Goal: Task Accomplishment & Management: Use online tool/utility

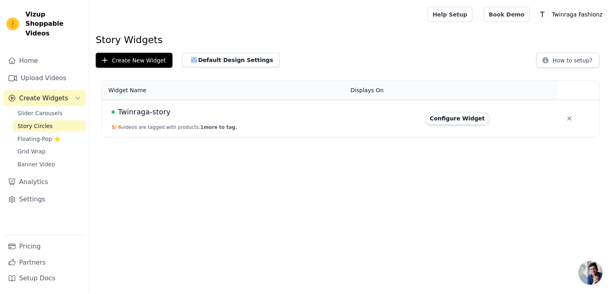
scroll to position [25, 0]
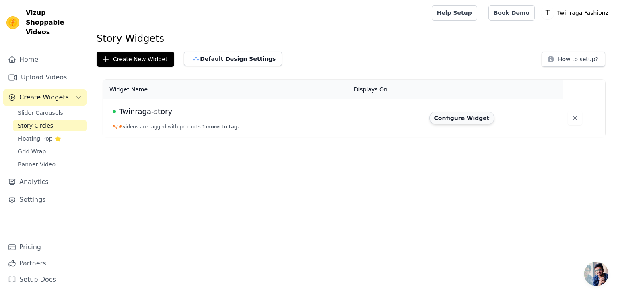
click at [457, 121] on button "Configure Widget" at bounding box center [461, 117] width 65 height 13
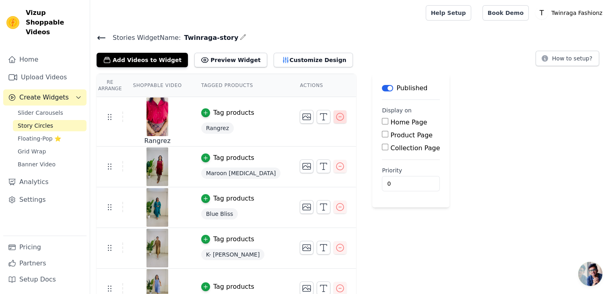
click at [333, 119] on button "button" at bounding box center [339, 116] width 13 height 13
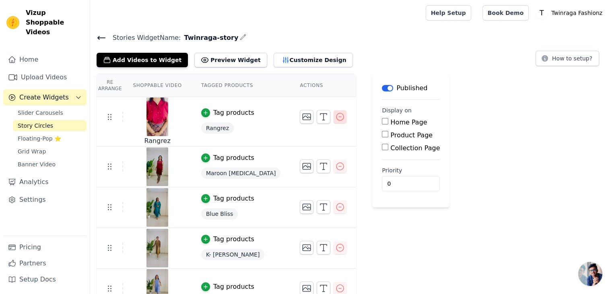
click at [333, 119] on button "button" at bounding box center [339, 116] width 13 height 13
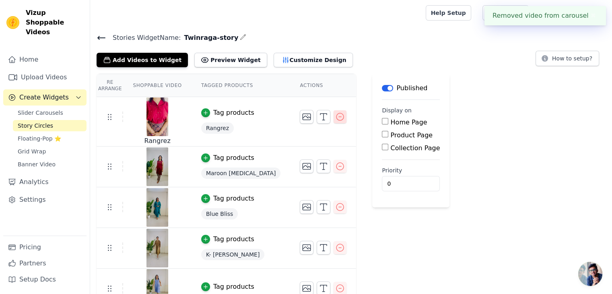
click at [333, 119] on button "button" at bounding box center [339, 116] width 13 height 13
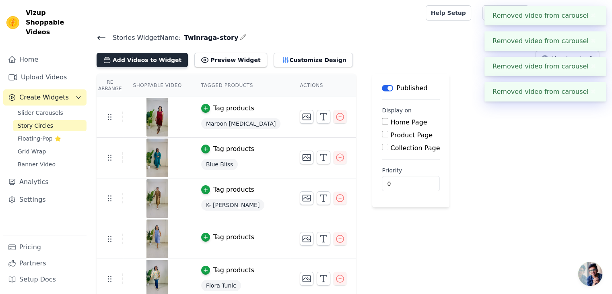
click at [148, 60] on button "Add Videos to Widget" at bounding box center [142, 60] width 91 height 14
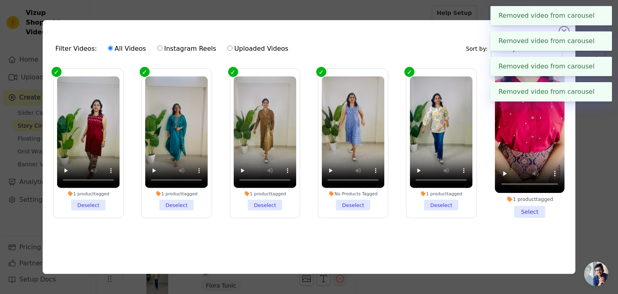
click at [597, 16] on button "✖" at bounding box center [599, 16] width 9 height 10
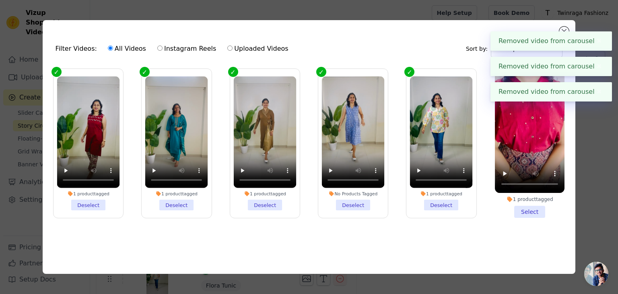
click at [597, 16] on button "✖" at bounding box center [599, 16] width 9 height 10
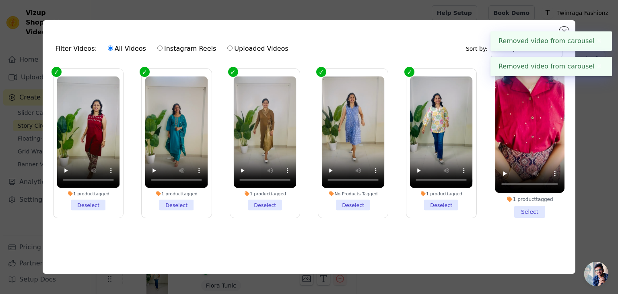
click at [597, 16] on button "✖" at bounding box center [599, 16] width 9 height 10
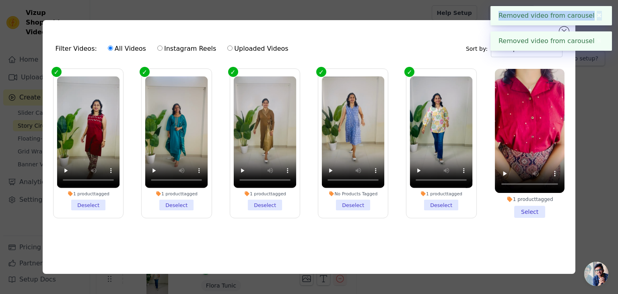
click at [597, 16] on div "Removed video from carousel ✖" at bounding box center [550, 15] width 121 height 19
click at [240, 47] on label "Uploaded Videos" at bounding box center [258, 48] width 62 height 10
click at [233, 47] on input "Uploaded Videos" at bounding box center [229, 47] width 5 height 5
radio input "true"
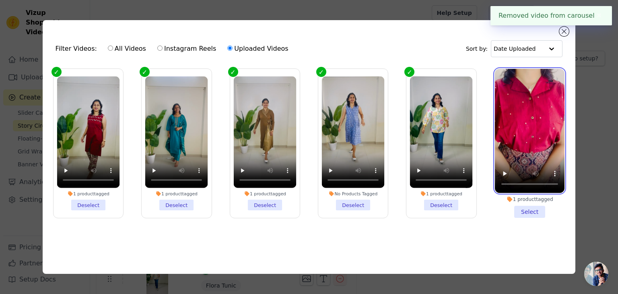
click at [516, 110] on video at bounding box center [530, 131] width 70 height 124
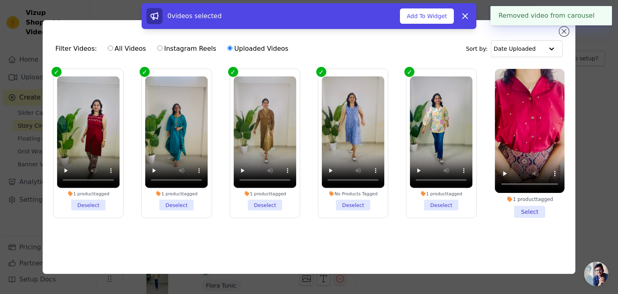
click at [565, 31] on div "0 videos selected Add To Widget Dismiss" at bounding box center [309, 17] width 618 height 29
click at [463, 16] on icon at bounding box center [465, 16] width 10 height 10
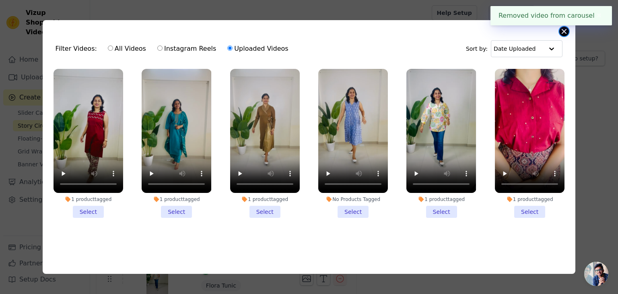
click at [561, 31] on button "Close modal" at bounding box center [564, 32] width 10 height 10
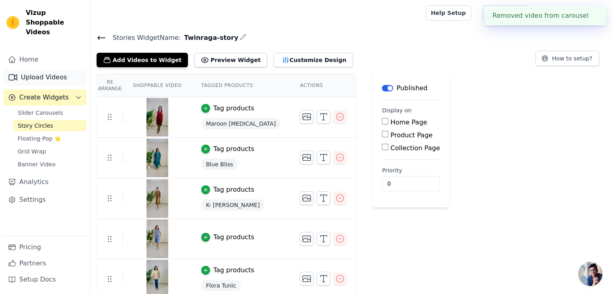
click at [44, 69] on link "Upload Videos" at bounding box center [44, 77] width 83 height 16
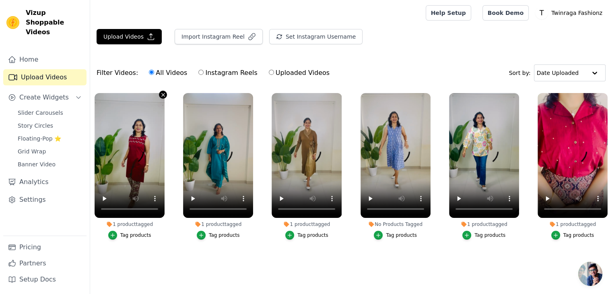
click at [161, 97] on icon "button" at bounding box center [163, 95] width 6 height 6
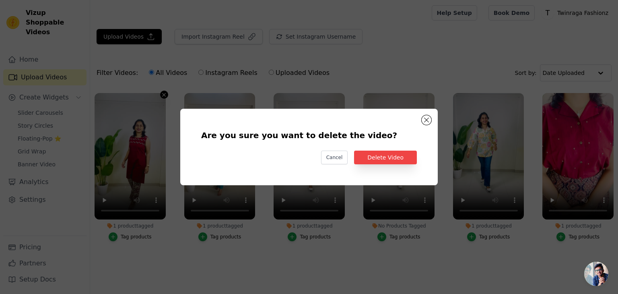
click at [161, 97] on div "Are you sure you want to delete the video? Cancel Delete Video" at bounding box center [309, 147] width 592 height 102
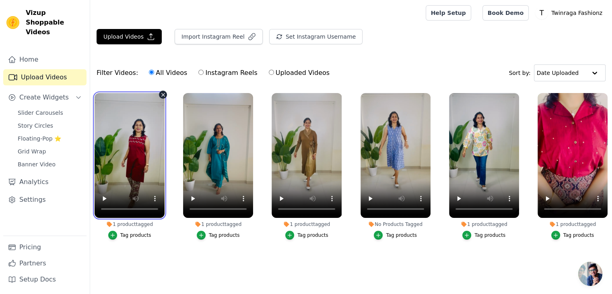
click at [157, 97] on video at bounding box center [130, 155] width 70 height 125
click at [161, 94] on icon "button" at bounding box center [163, 95] width 6 height 6
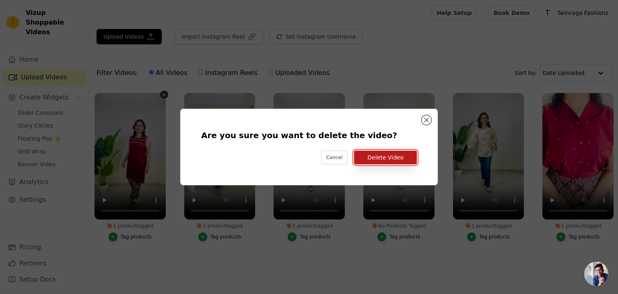
click at [380, 158] on button "Delete Video" at bounding box center [385, 157] width 63 height 14
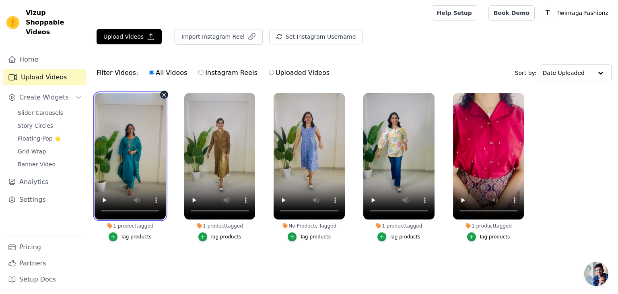
click at [162, 98] on video at bounding box center [130, 156] width 71 height 126
click at [163, 94] on icon "button" at bounding box center [164, 95] width 6 height 6
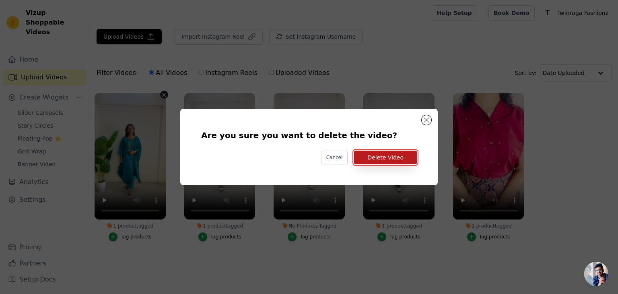
click at [379, 163] on button "Delete Video" at bounding box center [385, 157] width 63 height 14
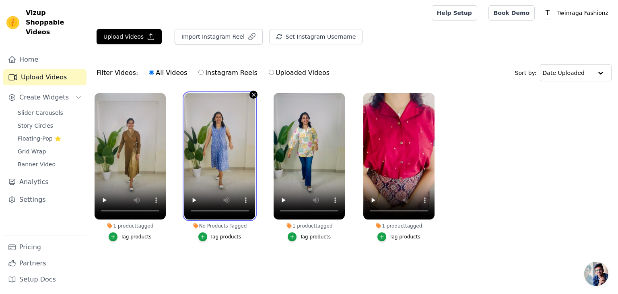
drag, startPoint x: 250, startPoint y: 97, endPoint x: 253, endPoint y: 93, distance: 5.1
click at [253, 93] on div at bounding box center [219, 156] width 71 height 126
click at [253, 93] on icon "button" at bounding box center [254, 95] width 6 height 6
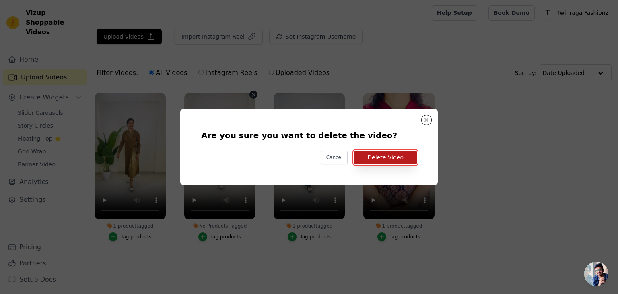
click at [375, 156] on button "Delete Video" at bounding box center [385, 157] width 63 height 14
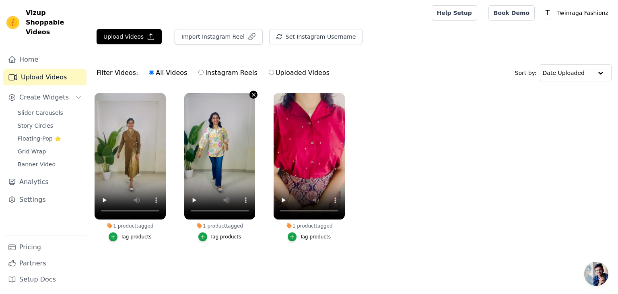
click at [251, 96] on icon "button" at bounding box center [254, 95] width 6 height 6
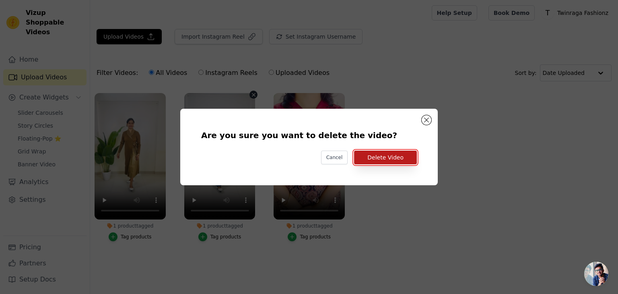
click at [390, 161] on button "Delete Video" at bounding box center [385, 157] width 63 height 14
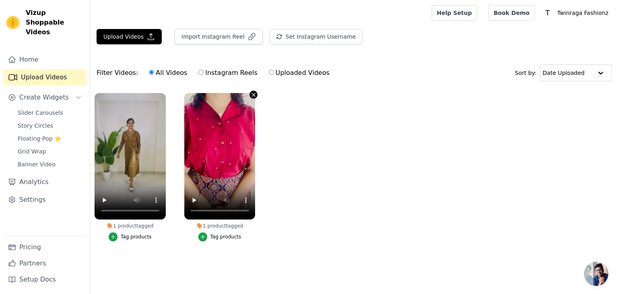
click at [253, 94] on icon "button" at bounding box center [253, 94] width 3 height 3
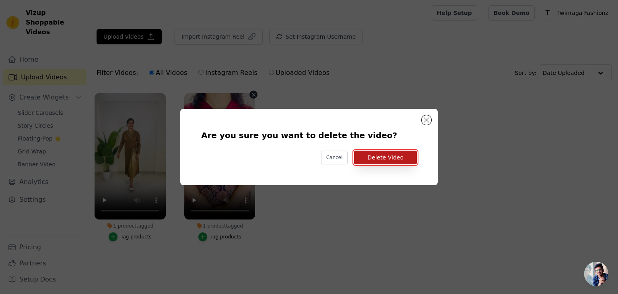
click at [388, 160] on button "Delete Video" at bounding box center [385, 157] width 63 height 14
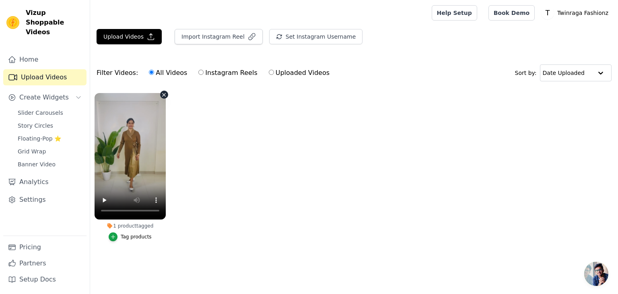
click at [161, 94] on button "1 product tagged Tag products" at bounding box center [164, 95] width 8 height 8
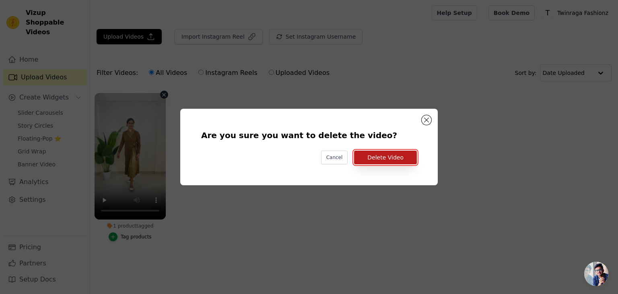
click at [375, 152] on button "Delete Video" at bounding box center [385, 157] width 63 height 14
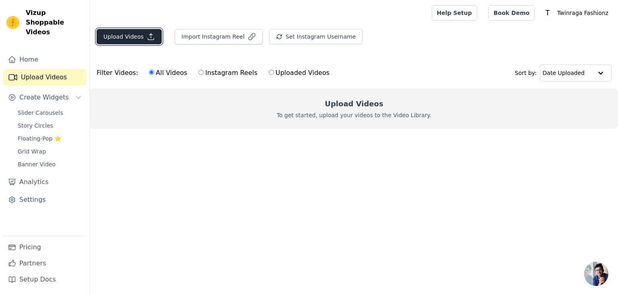
click at [143, 36] on button "Upload Videos" at bounding box center [129, 36] width 65 height 15
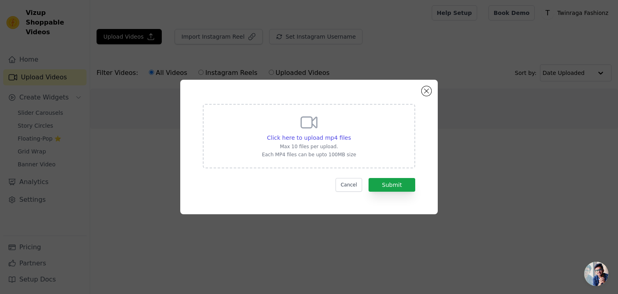
click at [314, 127] on icon at bounding box center [308, 122] width 19 height 19
click at [350, 133] on input "Click here to upload mp4 files Max 10 files per upload. Each MP4 files can be u…" at bounding box center [350, 133] width 0 height 0
type input "C:\fakepath\VID-20250908-WA0001.mp4"
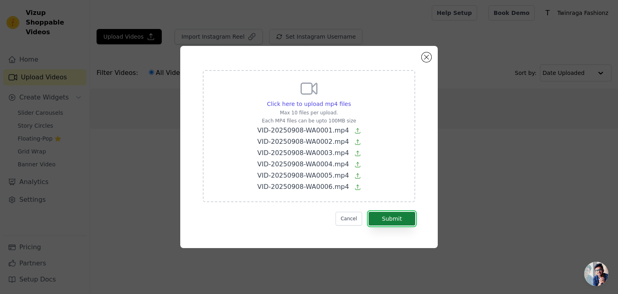
click at [395, 222] on button "Submit" at bounding box center [391, 219] width 47 height 14
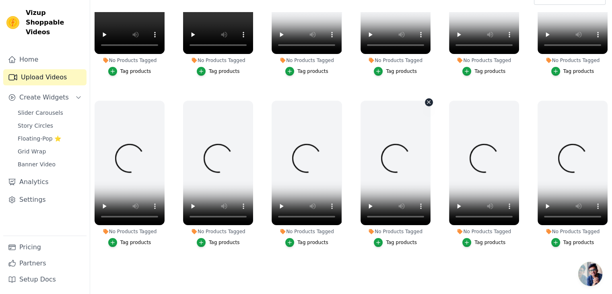
scroll to position [76, 0]
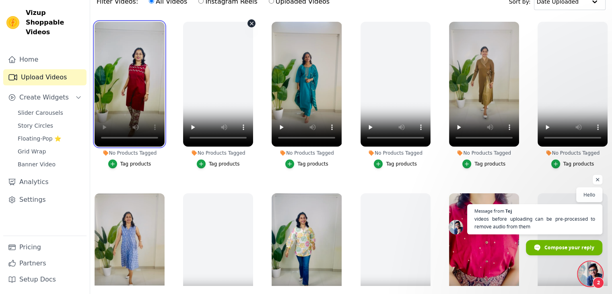
scroll to position [76, 0]
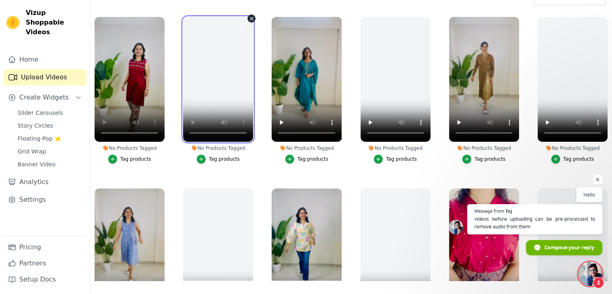
click at [247, 92] on video at bounding box center [218, 79] width 70 height 125
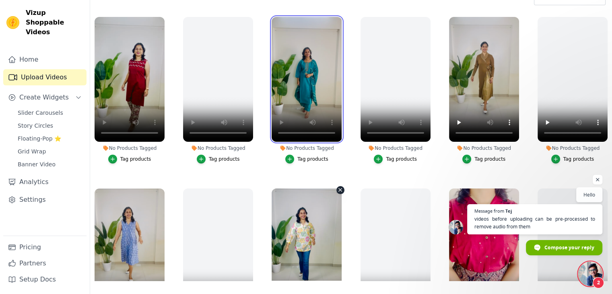
scroll to position [89, 0]
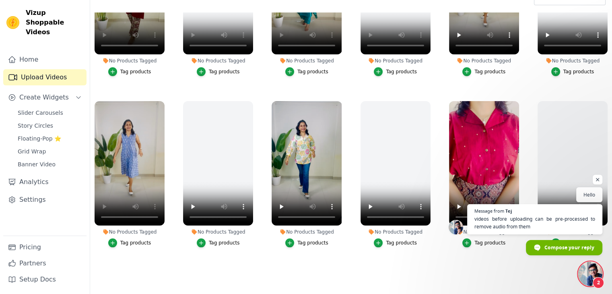
click at [585, 271] on span "Open chat" at bounding box center [590, 273] width 24 height 24
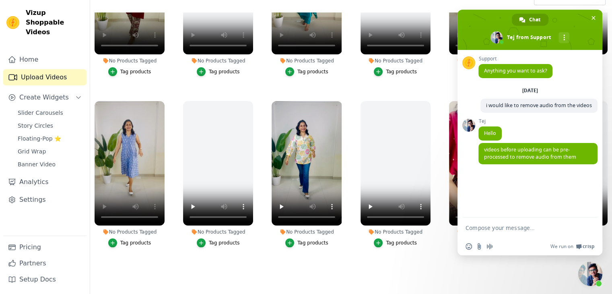
click at [344, 272] on ul "No Products Tagged Tag products No Products Tagged Tag products No Products Tag…" at bounding box center [351, 146] width 522 height 268
click at [589, 278] on span "Close chat" at bounding box center [590, 273] width 24 height 24
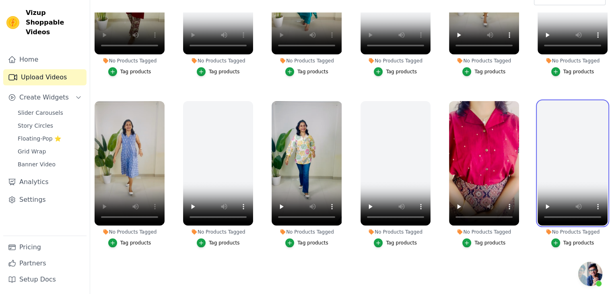
scroll to position [0, 0]
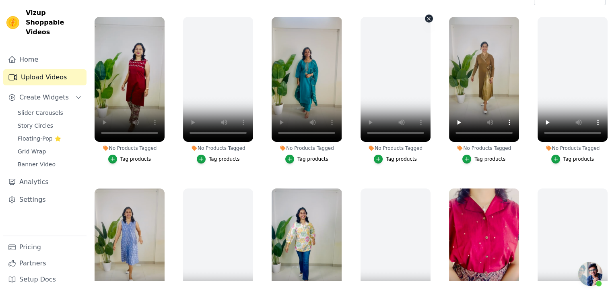
click at [427, 17] on icon "button" at bounding box center [428, 18] width 3 height 3
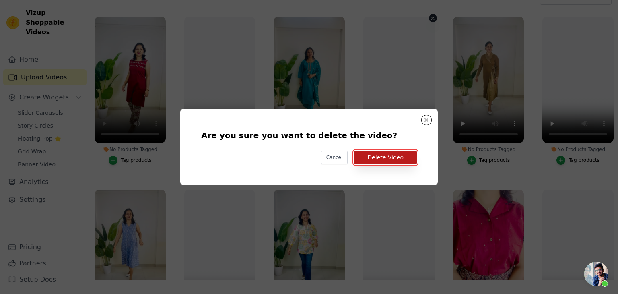
click at [384, 156] on button "Delete Video" at bounding box center [385, 157] width 63 height 14
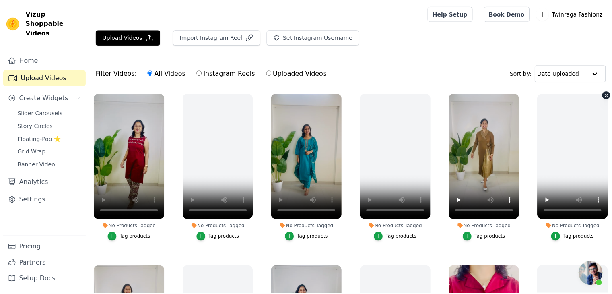
scroll to position [76, 0]
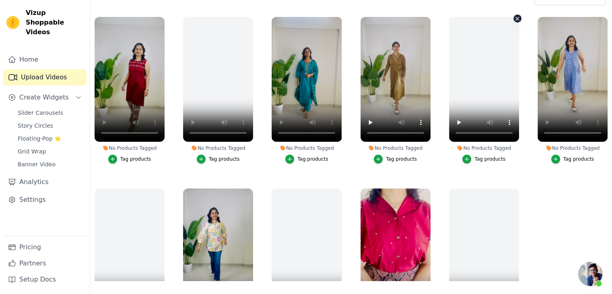
click at [514, 17] on icon "button" at bounding box center [517, 19] width 6 height 6
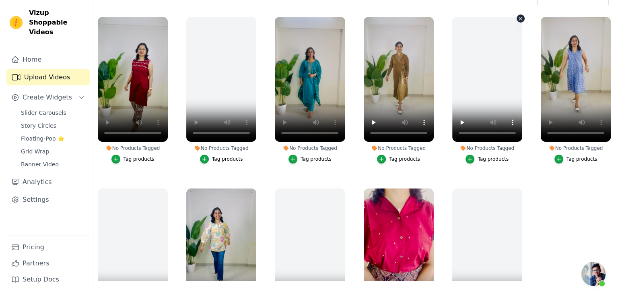
scroll to position [0, 0]
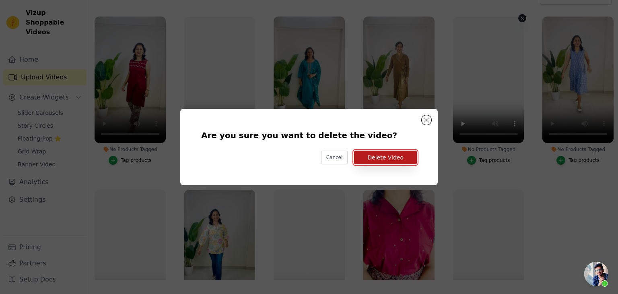
click at [404, 154] on button "Delete Video" at bounding box center [385, 157] width 63 height 14
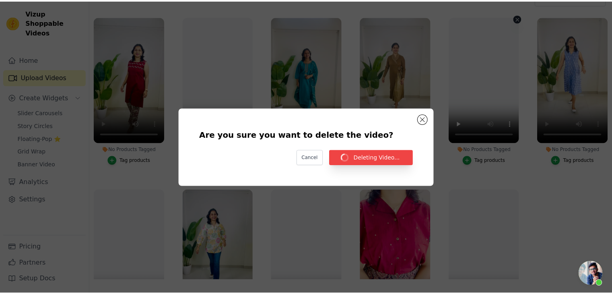
scroll to position [76, 0]
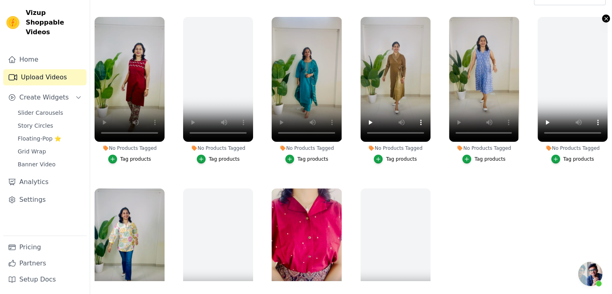
click at [603, 17] on icon "button" at bounding box center [606, 19] width 6 height 6
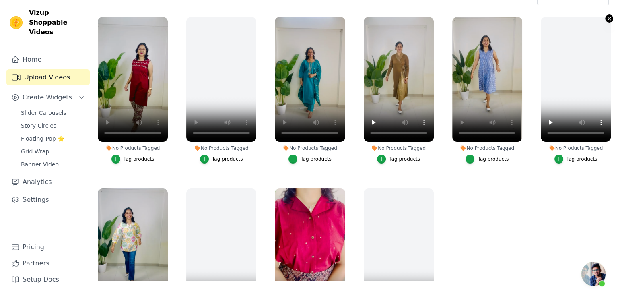
scroll to position [0, 0]
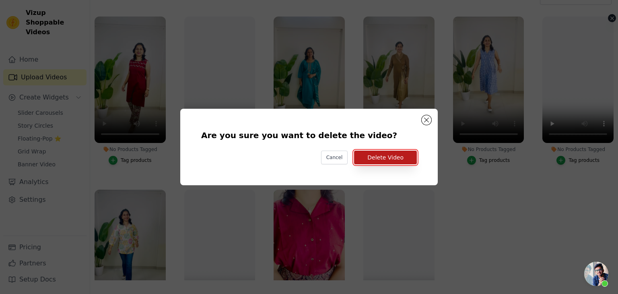
click at [388, 155] on button "Delete Video" at bounding box center [385, 157] width 63 height 14
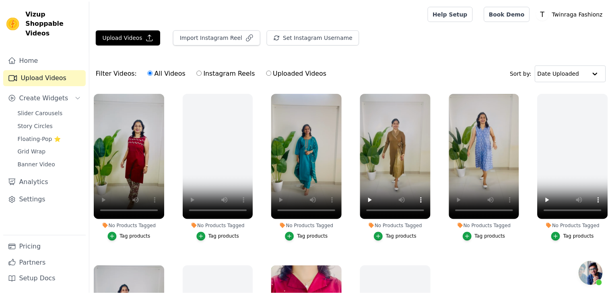
scroll to position [76, 0]
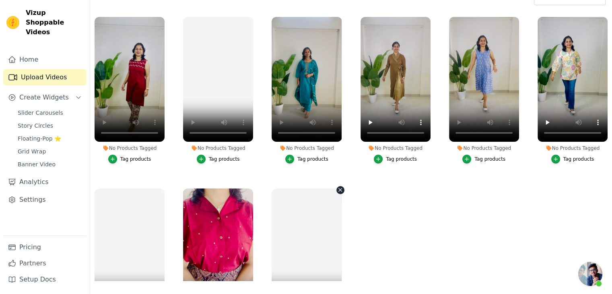
click at [337, 189] on icon "button" at bounding box center [340, 190] width 6 height 6
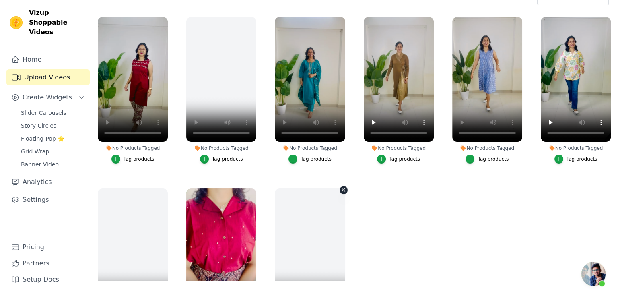
scroll to position [0, 0]
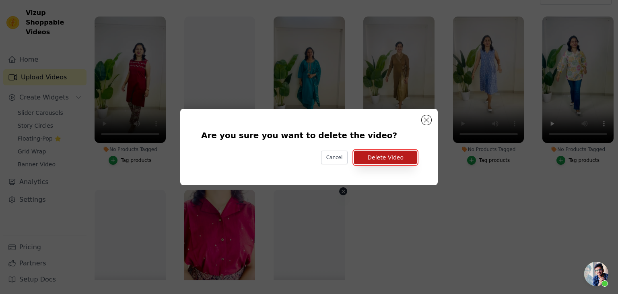
click at [385, 161] on button "Delete Video" at bounding box center [385, 157] width 63 height 14
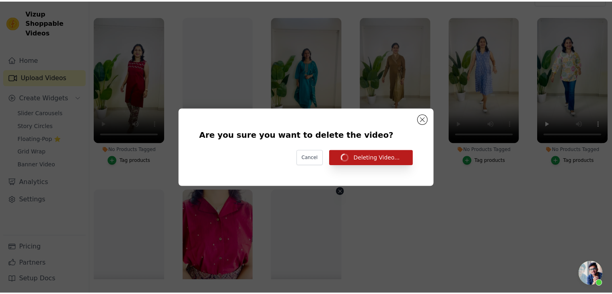
scroll to position [76, 0]
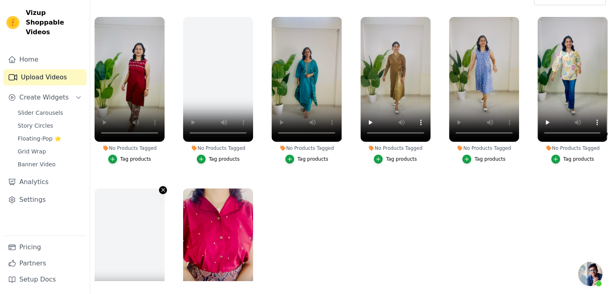
click at [163, 189] on icon "button" at bounding box center [163, 190] width 6 height 6
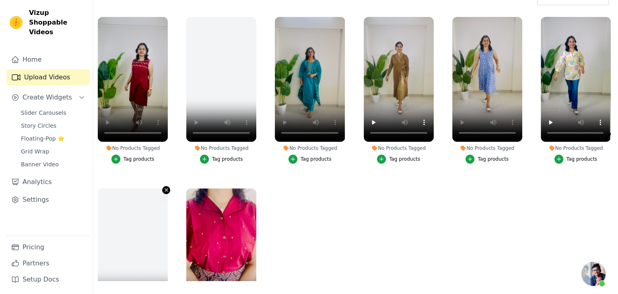
scroll to position [0, 0]
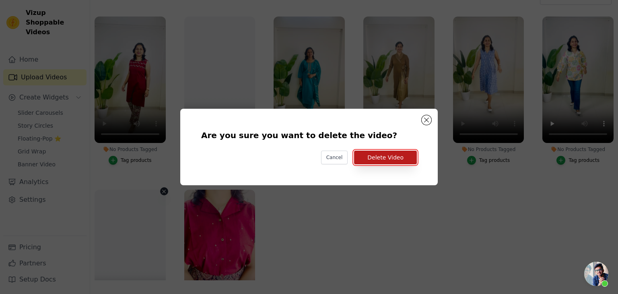
click at [389, 156] on button "Delete Video" at bounding box center [385, 157] width 63 height 14
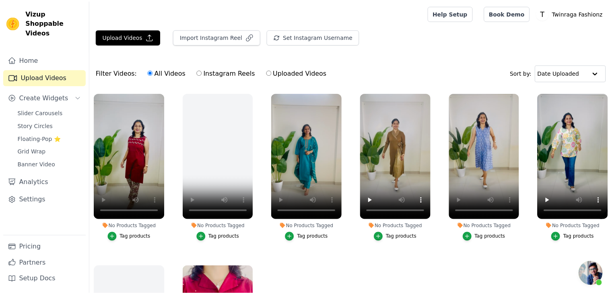
scroll to position [76, 0]
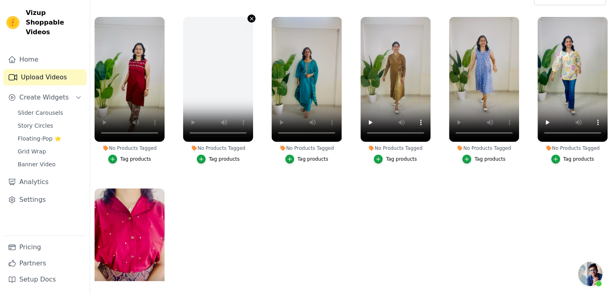
click at [249, 19] on icon "button" at bounding box center [252, 19] width 6 height 6
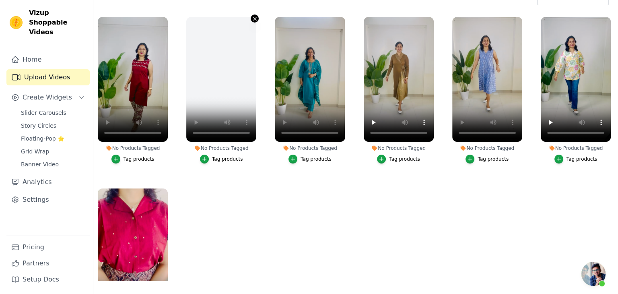
scroll to position [0, 0]
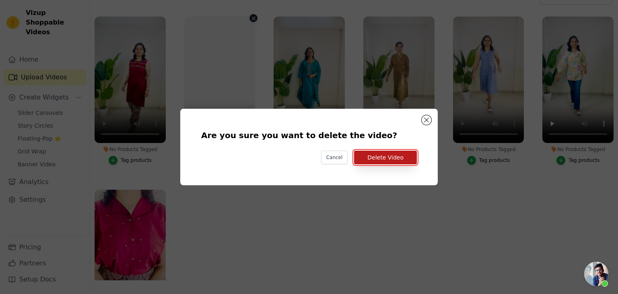
click at [383, 163] on button "Delete Video" at bounding box center [385, 157] width 63 height 14
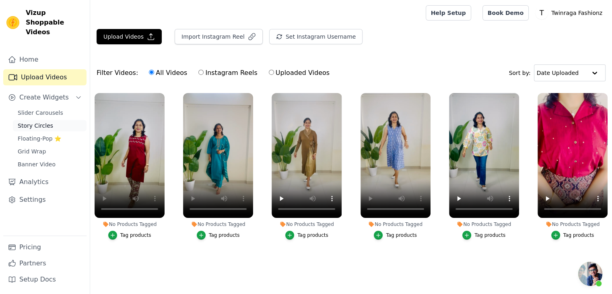
click at [27, 121] on span "Story Circles" at bounding box center [35, 125] width 35 height 8
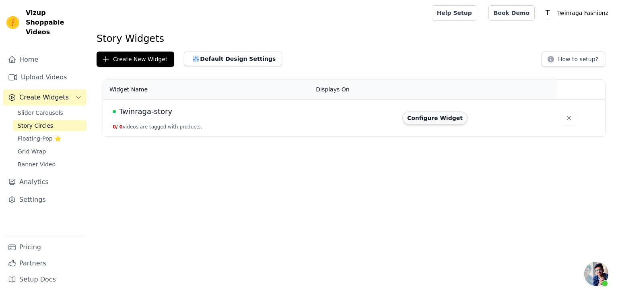
click at [428, 119] on button "Configure Widget" at bounding box center [434, 117] width 65 height 13
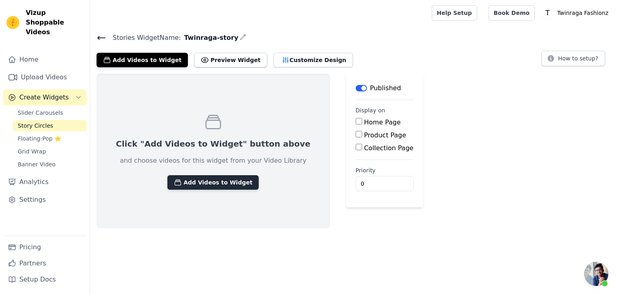
click at [212, 178] on button "Add Videos to Widget" at bounding box center [212, 182] width 91 height 14
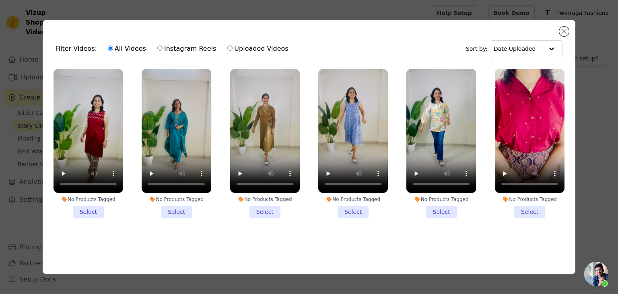
click at [525, 210] on li "No Products Tagged Select" at bounding box center [530, 143] width 70 height 149
click at [0, 0] on input "No Products Tagged Select" at bounding box center [0, 0] width 0 height 0
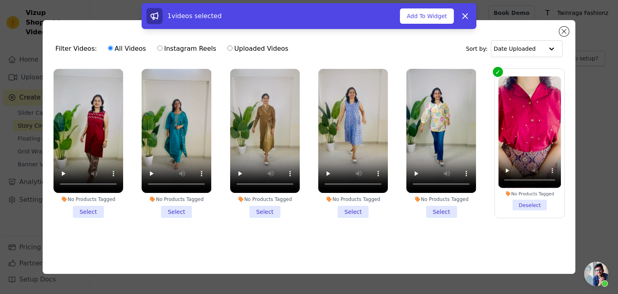
click at [79, 207] on li "No Products Tagged Select" at bounding box center [89, 143] width 70 height 149
click at [0, 0] on input "No Products Tagged Select" at bounding box center [0, 0] width 0 height 0
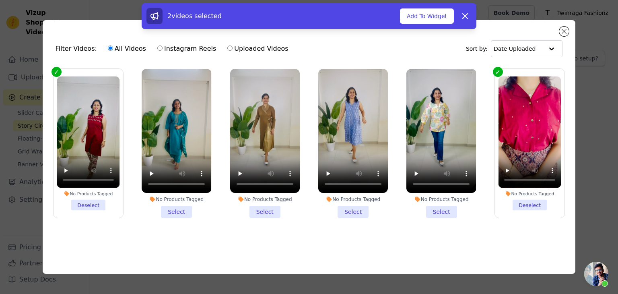
click at [167, 208] on li "No Products Tagged Select" at bounding box center [177, 143] width 70 height 149
click at [0, 0] on input "No Products Tagged Select" at bounding box center [0, 0] width 0 height 0
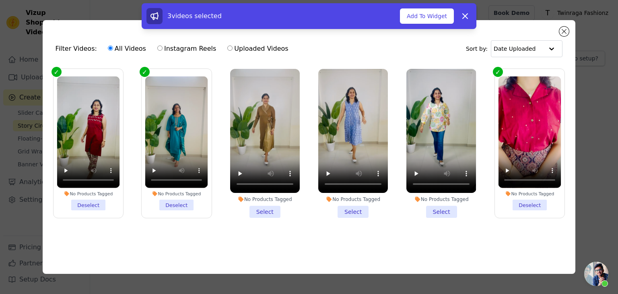
click at [273, 211] on li "No Products Tagged Select" at bounding box center [265, 143] width 70 height 149
click at [0, 0] on input "No Products Tagged Select" at bounding box center [0, 0] width 0 height 0
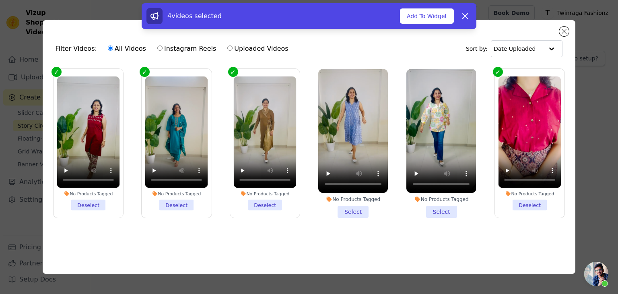
click at [335, 207] on li "No Products Tagged Select" at bounding box center [353, 143] width 70 height 149
click at [0, 0] on input "No Products Tagged Select" at bounding box center [0, 0] width 0 height 0
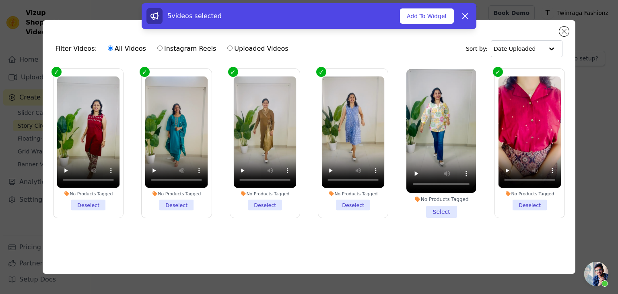
click at [449, 207] on li "No Products Tagged Select" at bounding box center [441, 143] width 70 height 149
click at [0, 0] on input "No Products Tagged Select" at bounding box center [0, 0] width 0 height 0
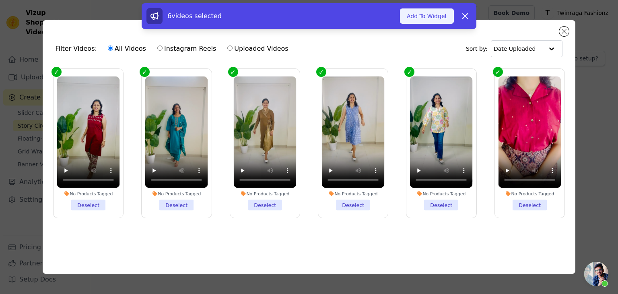
click at [428, 17] on button "Add To Widget" at bounding box center [427, 15] width 54 height 15
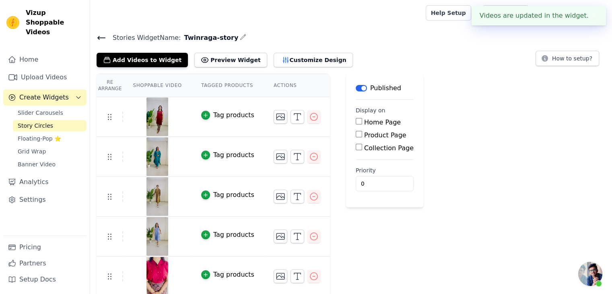
scroll to position [41, 0]
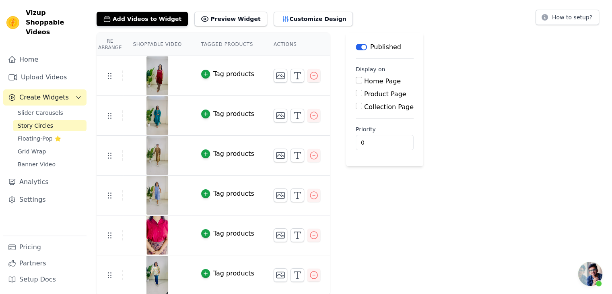
click at [213, 74] on div "Tag products" at bounding box center [233, 74] width 41 height 10
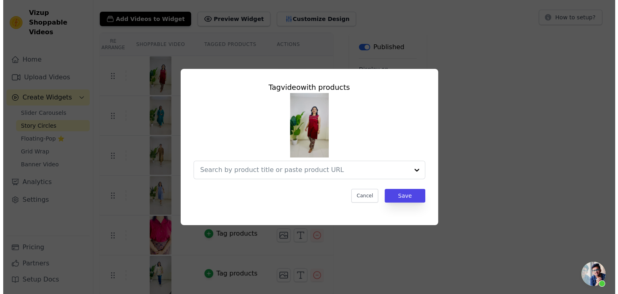
scroll to position [0, 0]
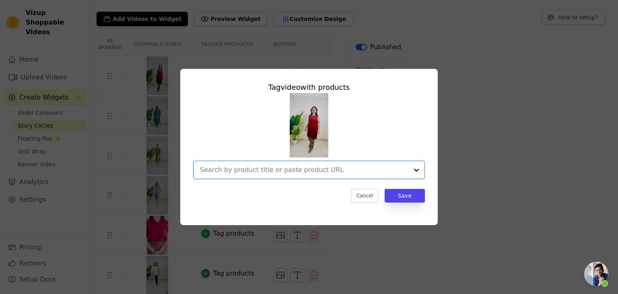
click at [300, 167] on input "text" at bounding box center [304, 170] width 208 height 10
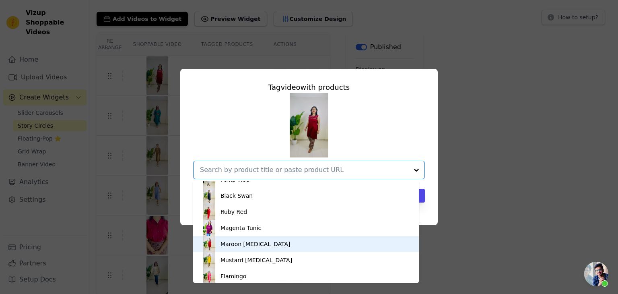
scroll to position [27, 0]
click at [253, 247] on div "Maroon [MEDICAL_DATA]" at bounding box center [255, 243] width 70 height 8
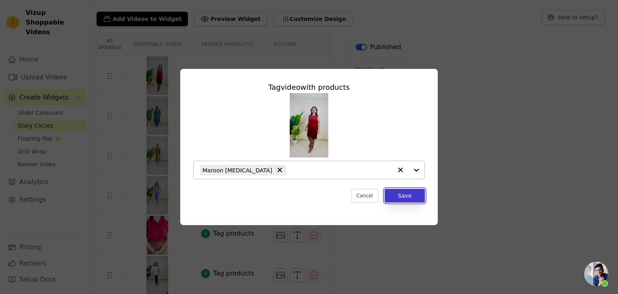
click at [397, 197] on button "Save" at bounding box center [405, 196] width 40 height 14
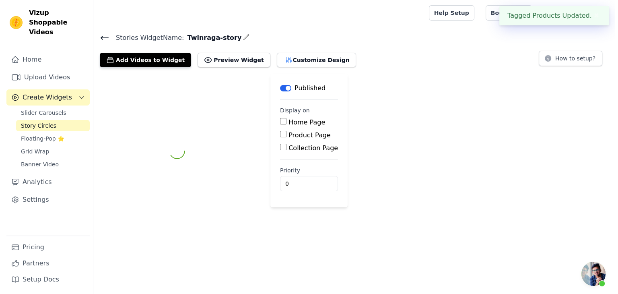
scroll to position [0, 0]
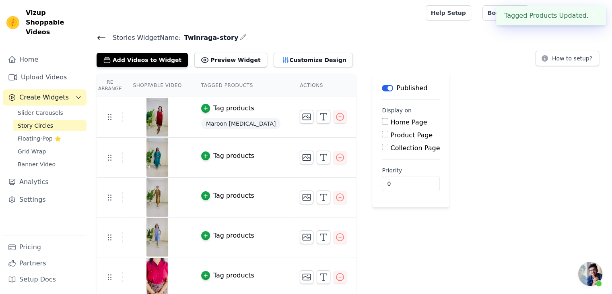
click at [230, 158] on div "Tag products" at bounding box center [233, 156] width 41 height 10
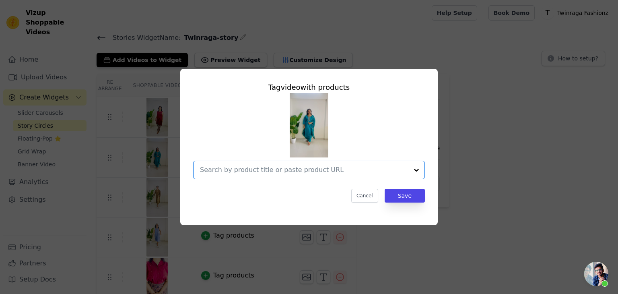
click at [284, 174] on input "text" at bounding box center [304, 170] width 208 height 10
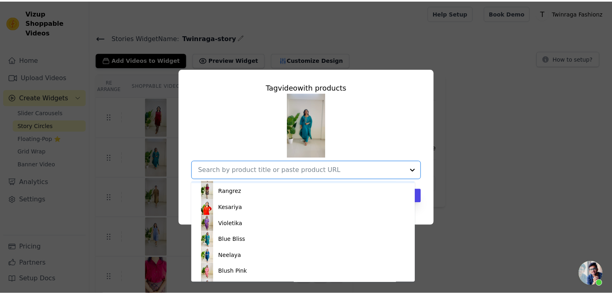
scroll to position [385, 0]
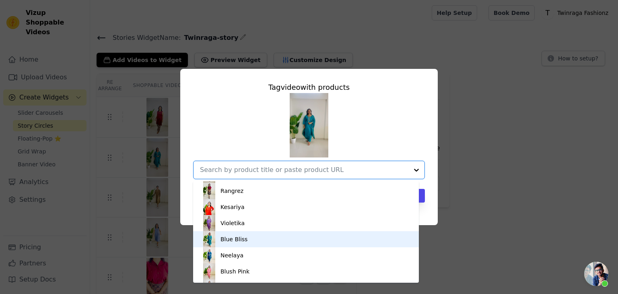
click at [235, 240] on div "Blue Bliss" at bounding box center [233, 239] width 27 height 8
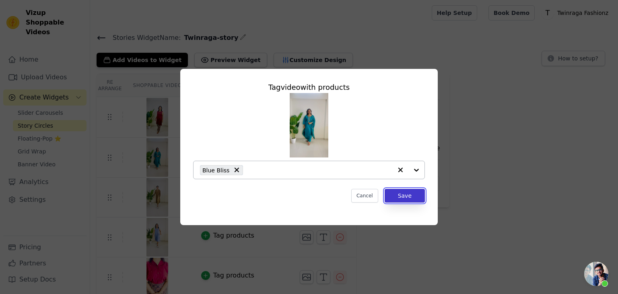
click at [410, 198] on button "Save" at bounding box center [405, 196] width 40 height 14
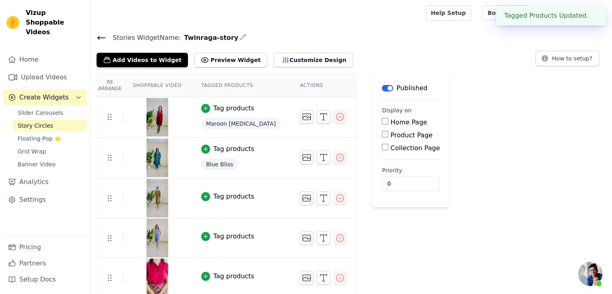
scroll to position [20, 0]
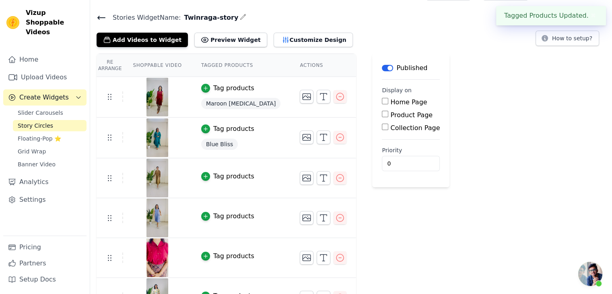
click at [213, 174] on div "Tag products" at bounding box center [233, 176] width 41 height 10
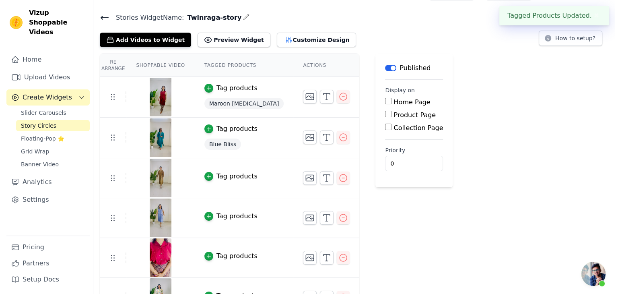
scroll to position [0, 0]
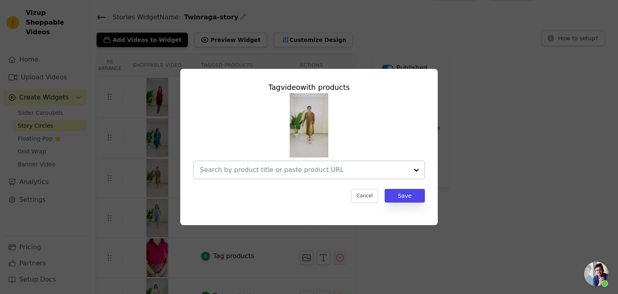
click at [262, 169] on input "text" at bounding box center [304, 170] width 208 height 10
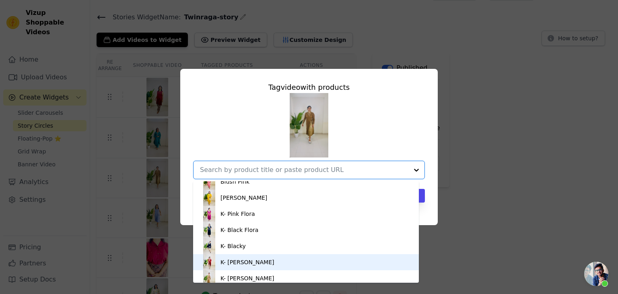
scroll to position [478, 0]
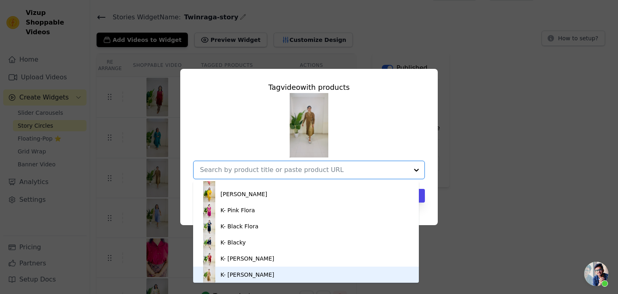
click at [241, 269] on div "K- [PERSON_NAME]" at bounding box center [306, 274] width 210 height 16
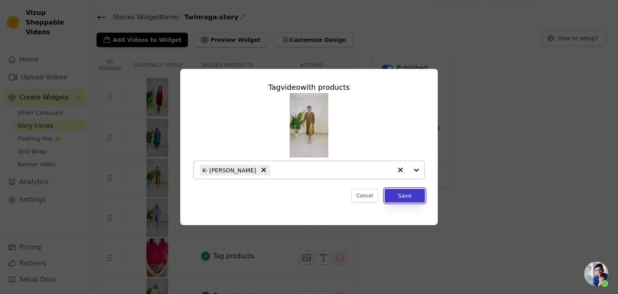
click at [417, 193] on button "Save" at bounding box center [405, 196] width 40 height 14
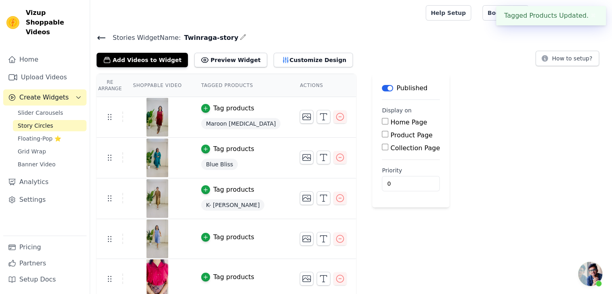
scroll to position [43, 0]
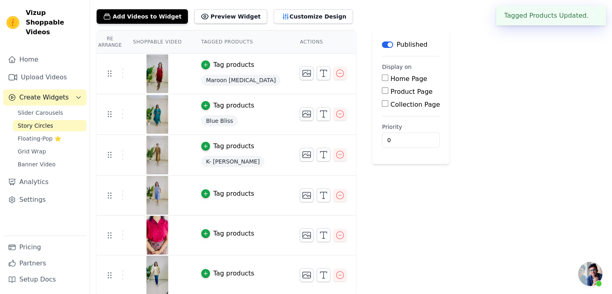
click at [215, 195] on div "Tag products" at bounding box center [233, 194] width 41 height 10
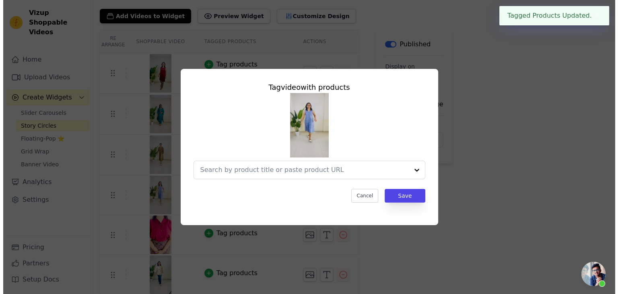
scroll to position [0, 0]
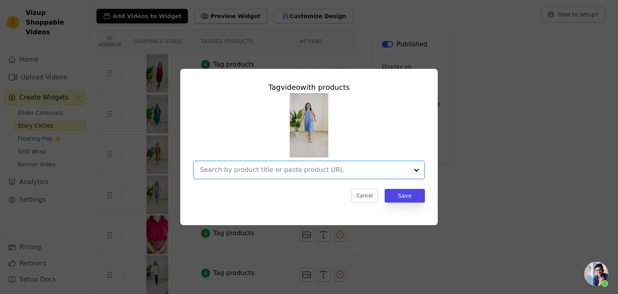
click at [321, 169] on input "text" at bounding box center [304, 170] width 208 height 10
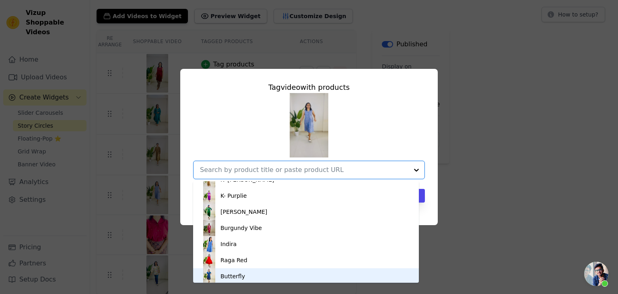
scroll to position [573, 0]
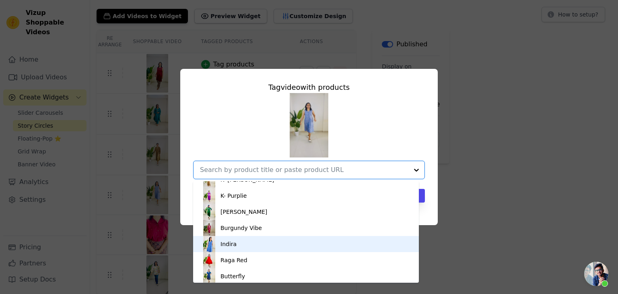
click at [242, 243] on div "Indira" at bounding box center [306, 244] width 210 height 16
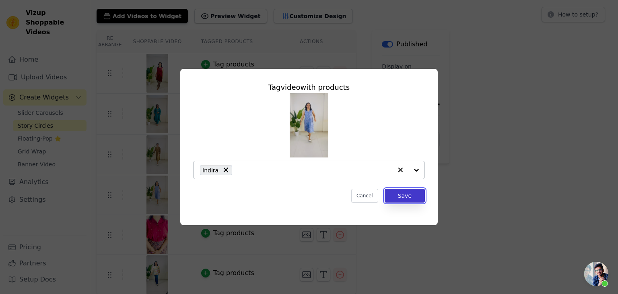
click at [411, 198] on button "Save" at bounding box center [405, 196] width 40 height 14
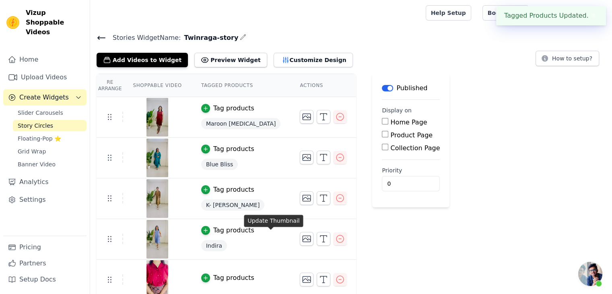
scroll to position [44, 0]
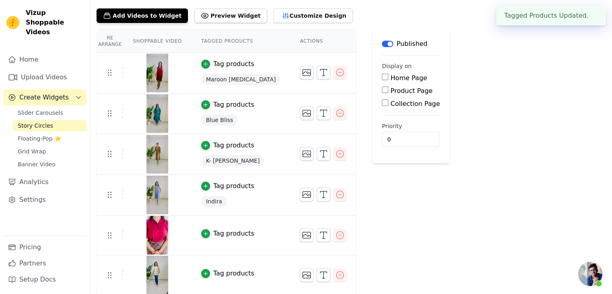
click at [213, 235] on div "Tag products" at bounding box center [233, 233] width 41 height 10
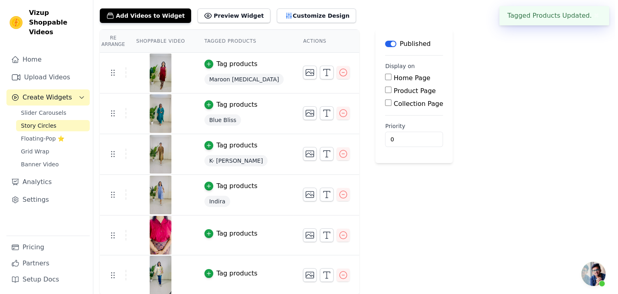
scroll to position [0, 0]
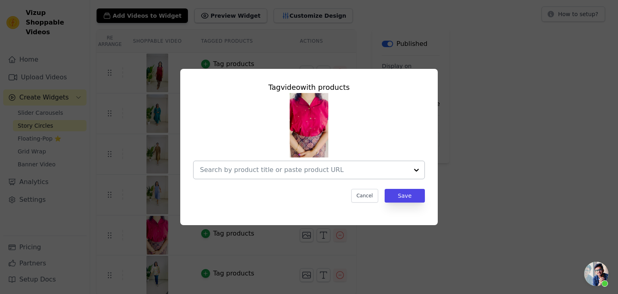
click at [276, 162] on div at bounding box center [304, 170] width 208 height 18
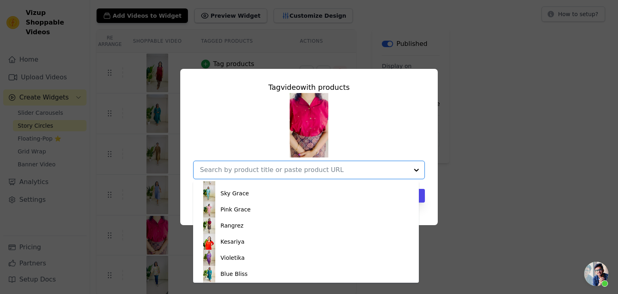
scroll to position [350, 0]
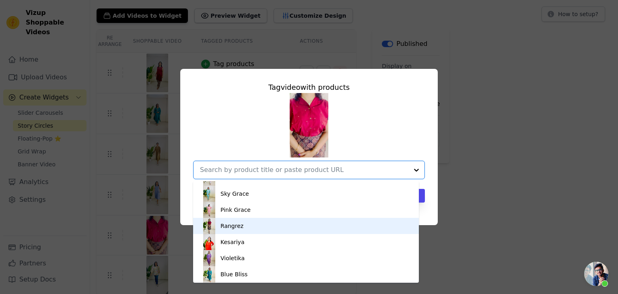
click at [239, 231] on div "Rangrez" at bounding box center [306, 226] width 210 height 16
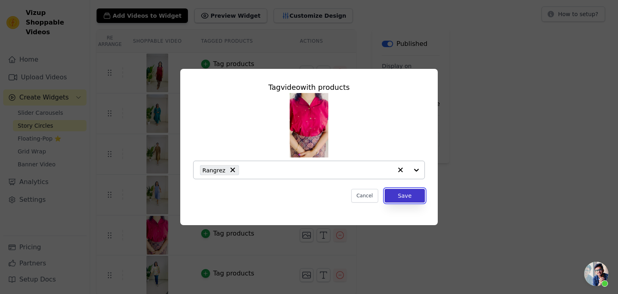
click at [401, 196] on button "Save" at bounding box center [405, 196] width 40 height 14
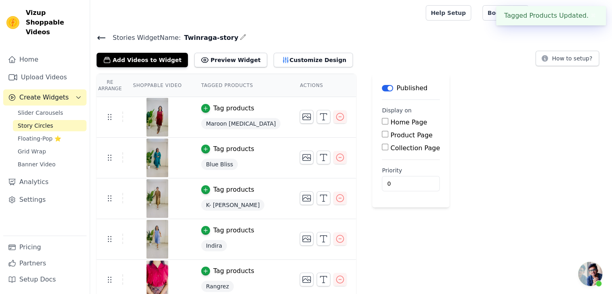
scroll to position [45, 0]
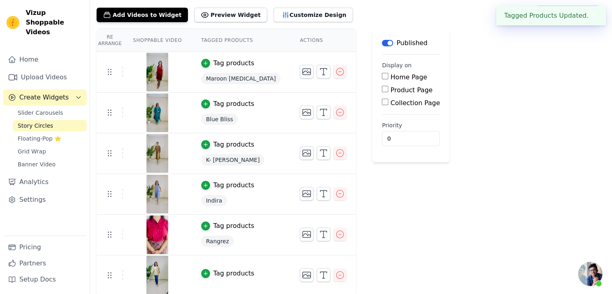
click at [214, 274] on div "Tag products" at bounding box center [233, 273] width 41 height 10
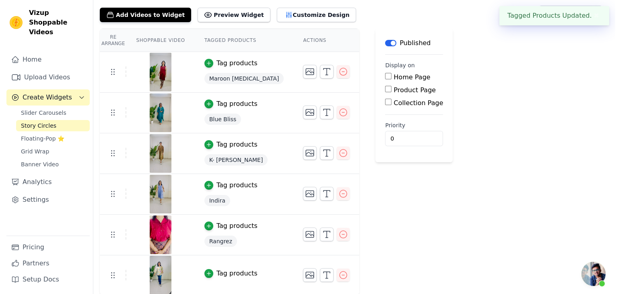
scroll to position [0, 0]
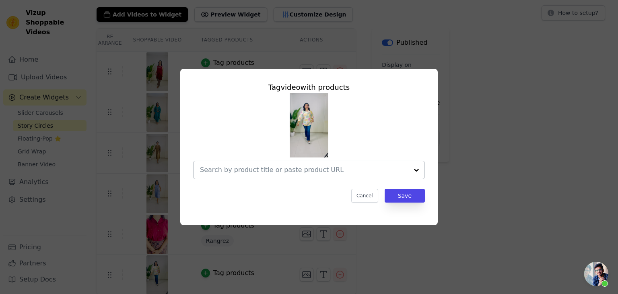
click at [270, 164] on div at bounding box center [304, 170] width 208 height 18
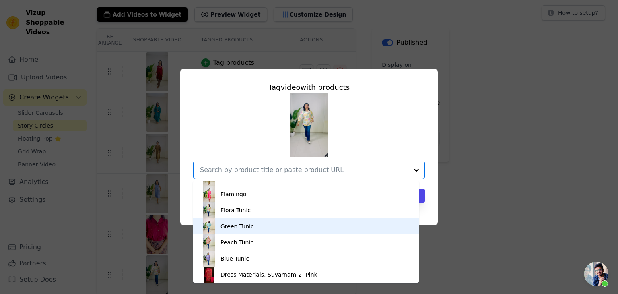
scroll to position [109, 0]
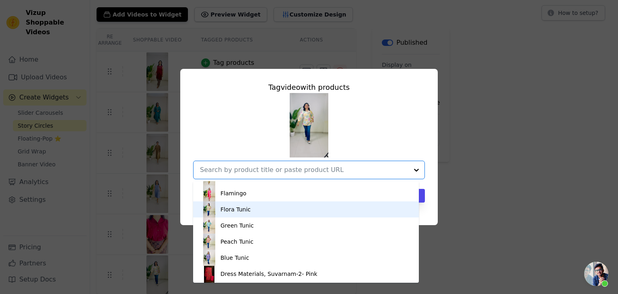
click at [234, 216] on div "Flora Tunic" at bounding box center [306, 209] width 210 height 16
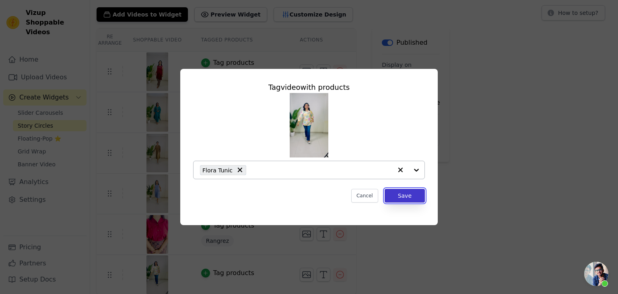
click at [406, 198] on button "Save" at bounding box center [405, 196] width 40 height 14
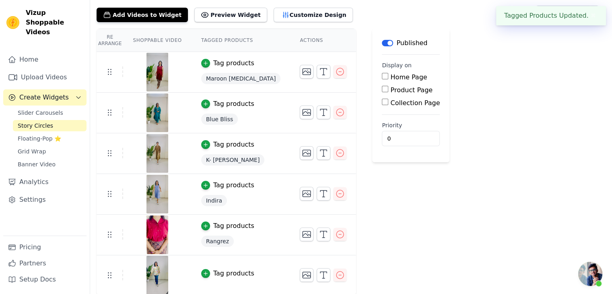
scroll to position [0, 0]
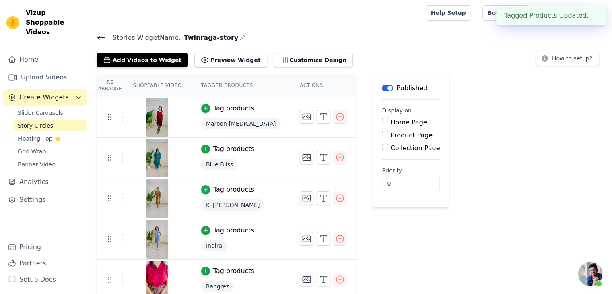
click at [460, 114] on div "Re Arrange Shoppable Video Tagged Products Actions Tag products Maroon [MEDICAL…" at bounding box center [351, 207] width 522 height 267
